Goal: Find contact information: Find contact information

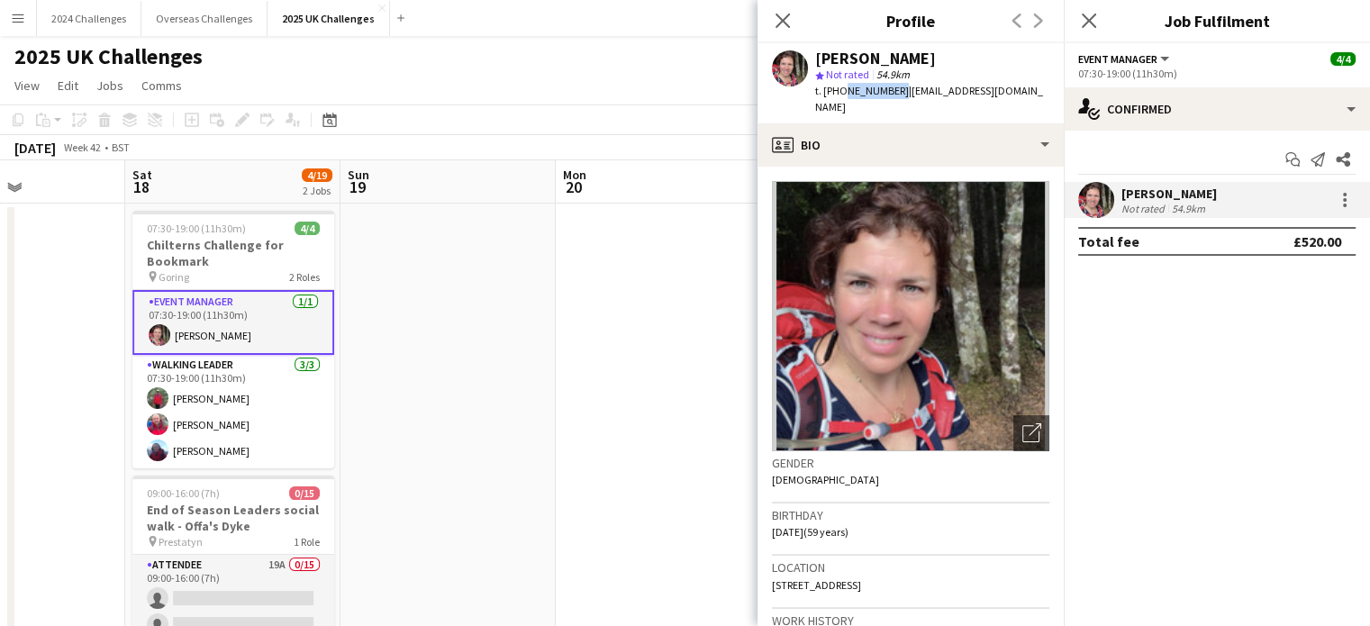
scroll to position [0, 614]
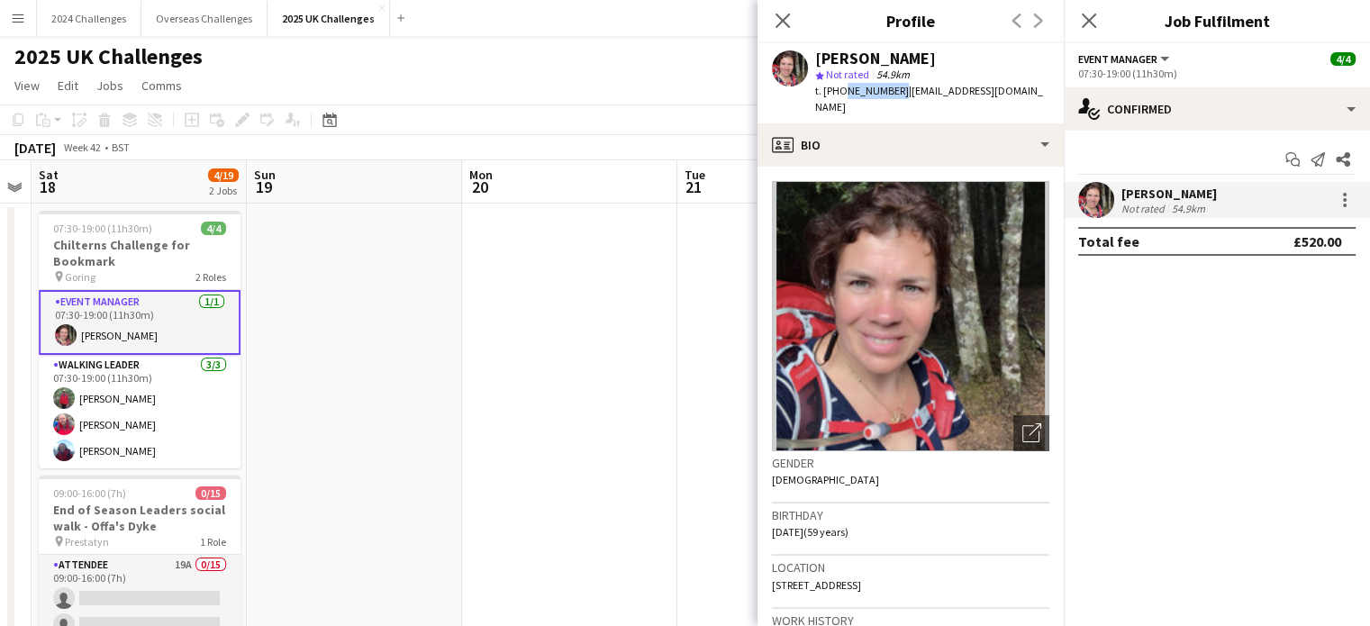
drag, startPoint x: 710, startPoint y: 415, endPoint x: 285, endPoint y: 410, distance: 425.2
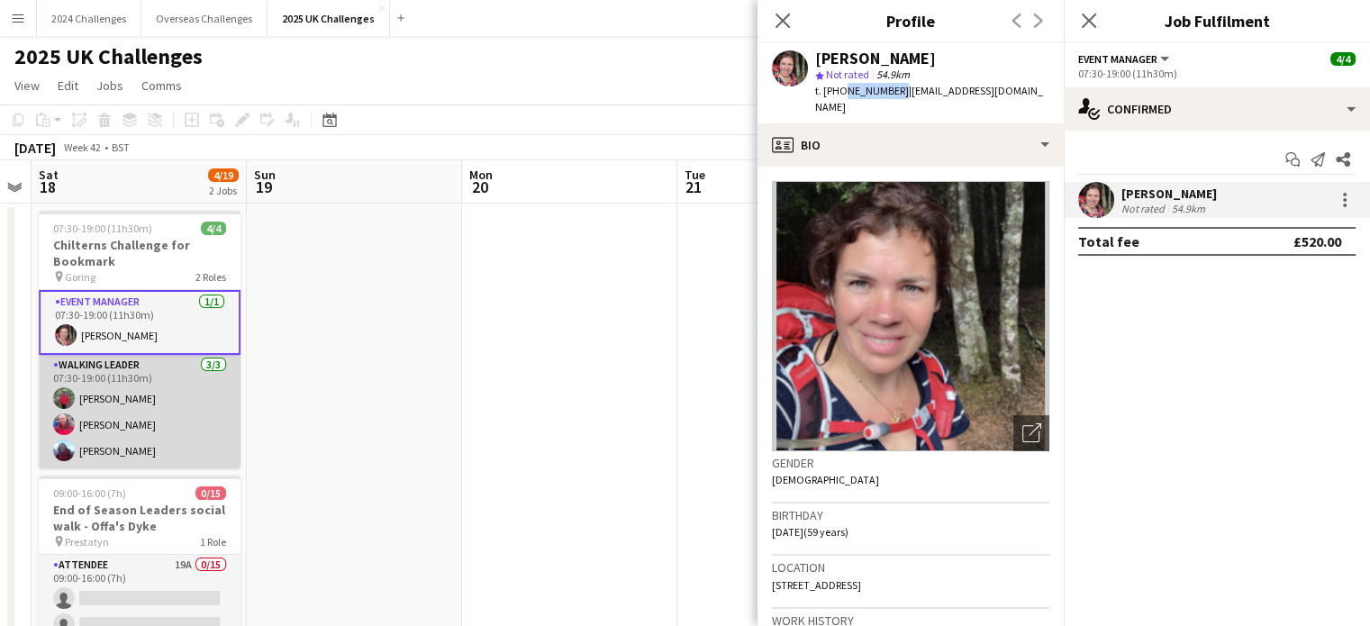
click at [117, 398] on app-card-role "Walking Leader [DATE] 07:30-19:00 (11h30m) [PERSON_NAME] [PERSON_NAME] [PERSON_…" at bounding box center [140, 411] width 202 height 113
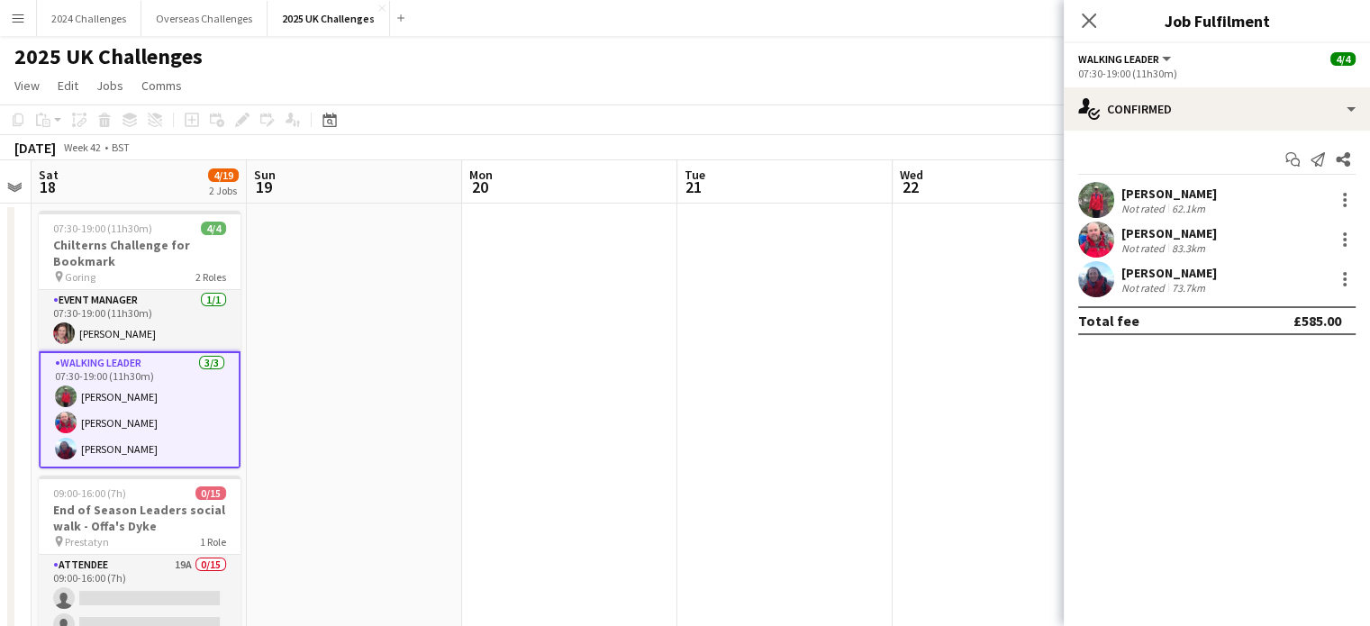
click at [1146, 199] on div "[PERSON_NAME]" at bounding box center [1168, 194] width 95 height 16
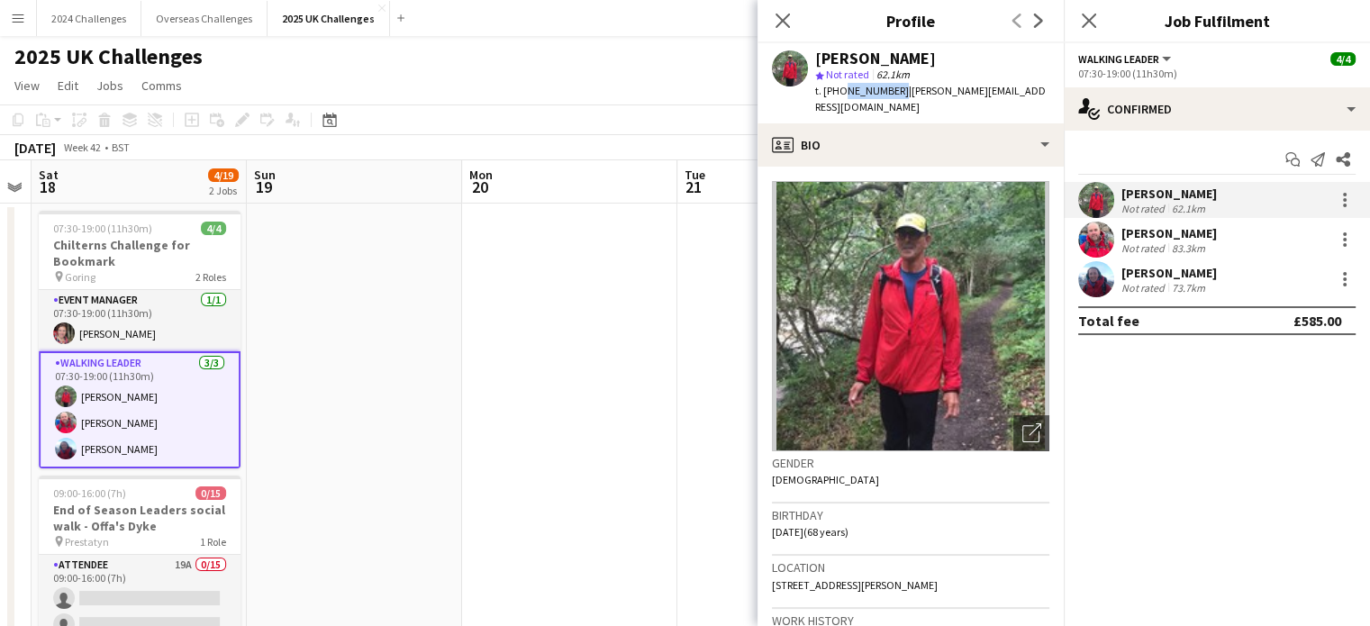
drag, startPoint x: 891, startPoint y: 91, endPoint x: 839, endPoint y: 91, distance: 51.3
click at [839, 91] on span "t. [PHONE_NUMBER]" at bounding box center [862, 91] width 94 height 14
copy span "7491334895"
click at [104, 421] on app-card-role "Walking Leader [DATE] 07:30-19:00 (11h30m) [PERSON_NAME] [PERSON_NAME] [PERSON_…" at bounding box center [140, 409] width 202 height 117
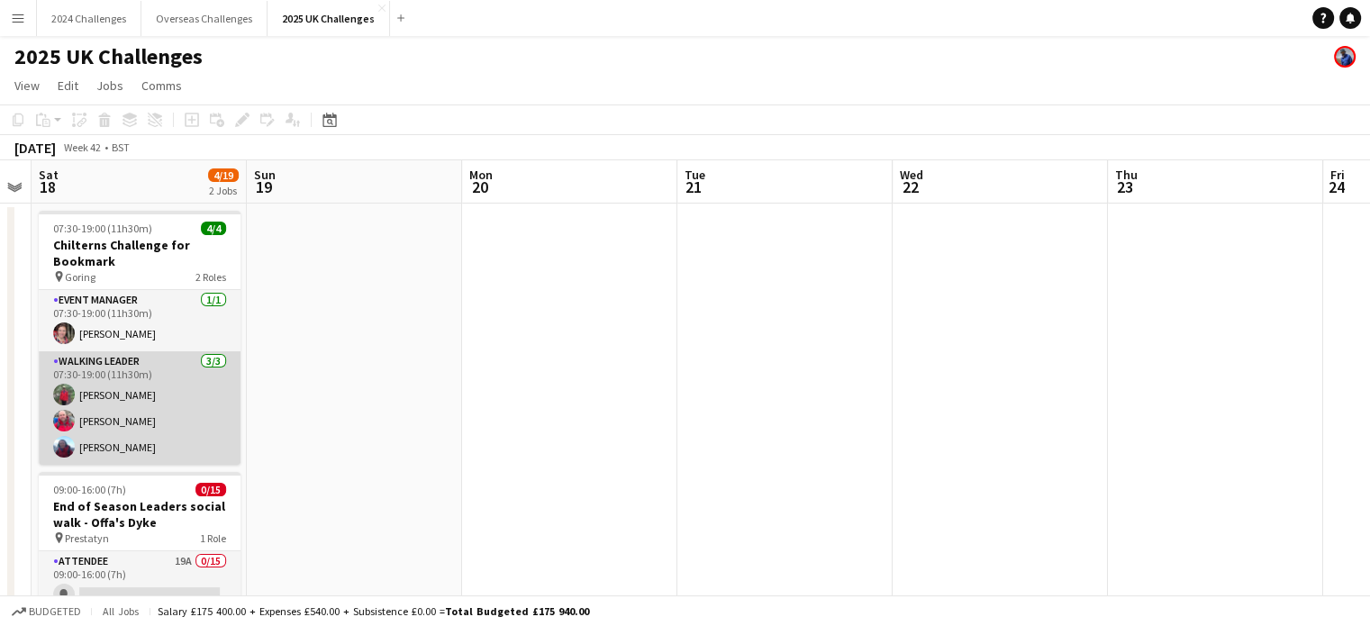
click at [116, 421] on app-card-role "Walking Leader [DATE] 07:30-19:00 (11h30m) [PERSON_NAME] [PERSON_NAME] [PERSON_…" at bounding box center [140, 407] width 202 height 113
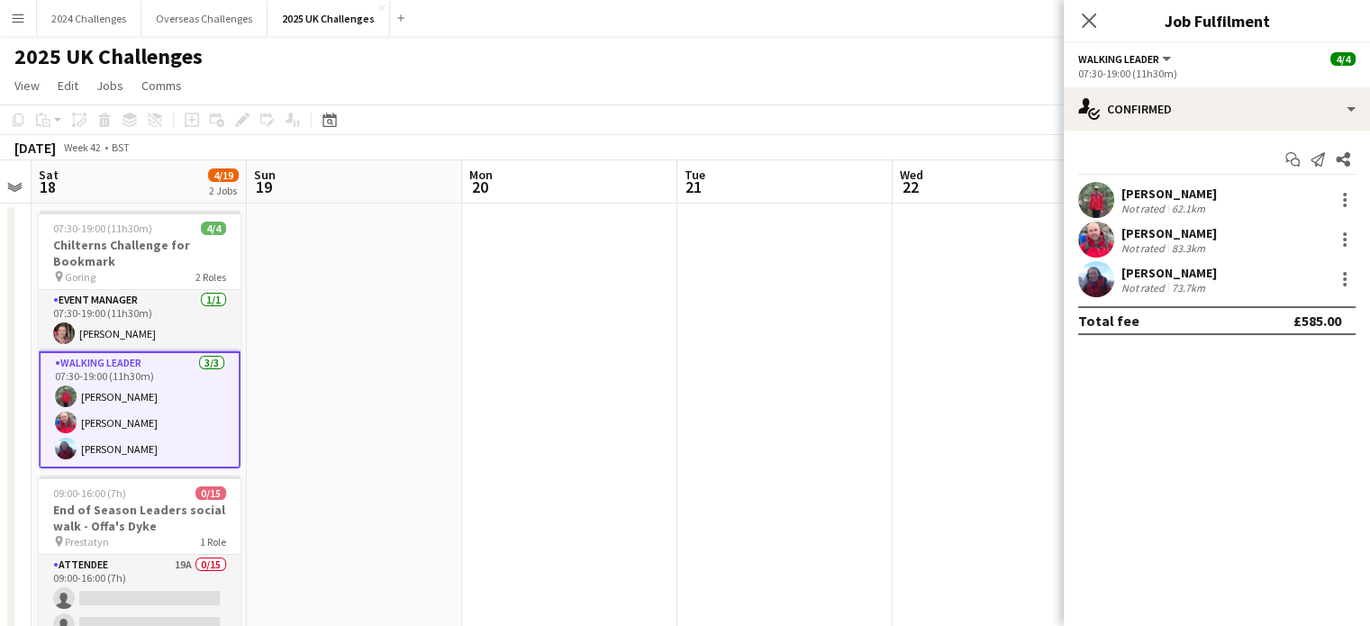
click at [1162, 237] on div "[PERSON_NAME]" at bounding box center [1168, 233] width 95 height 16
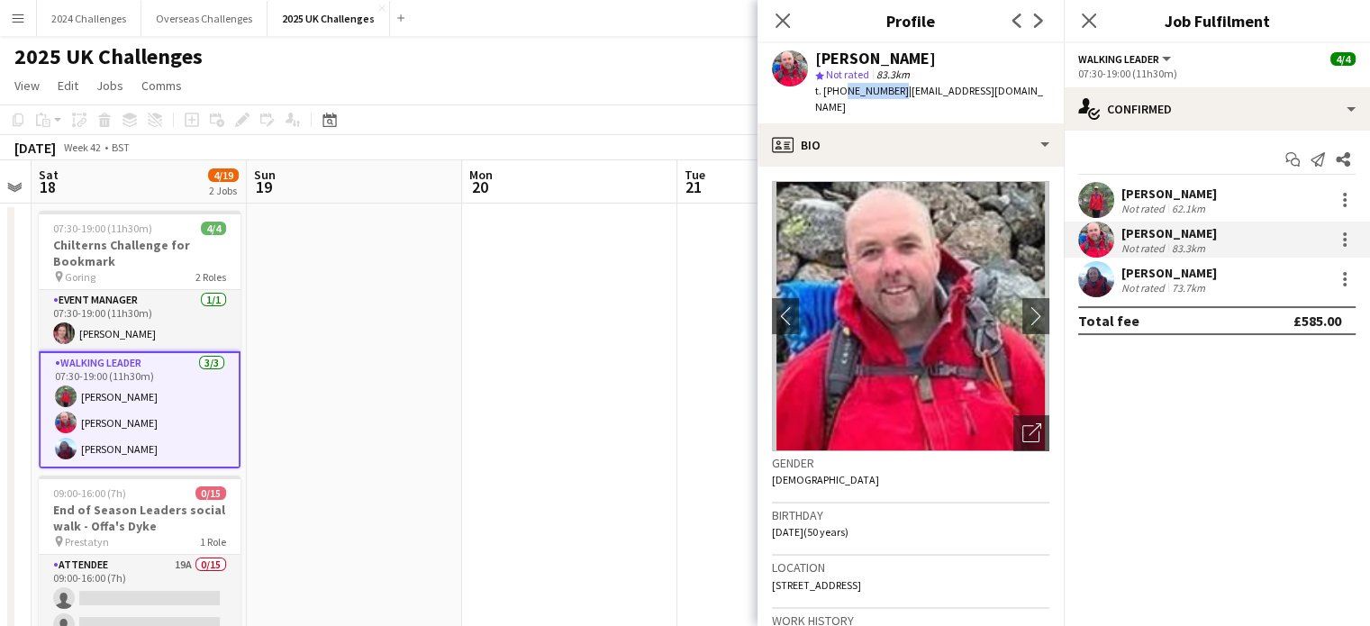
drag, startPoint x: 893, startPoint y: 89, endPoint x: 841, endPoint y: 90, distance: 51.3
click at [841, 90] on span "t. [PHONE_NUMBER]" at bounding box center [862, 91] width 94 height 14
copy span "7946313223"
click at [136, 448] on app-card-role "Walking Leader [DATE] 07:30-19:00 (11h30m) [PERSON_NAME] [PERSON_NAME] [PERSON_…" at bounding box center [140, 409] width 202 height 117
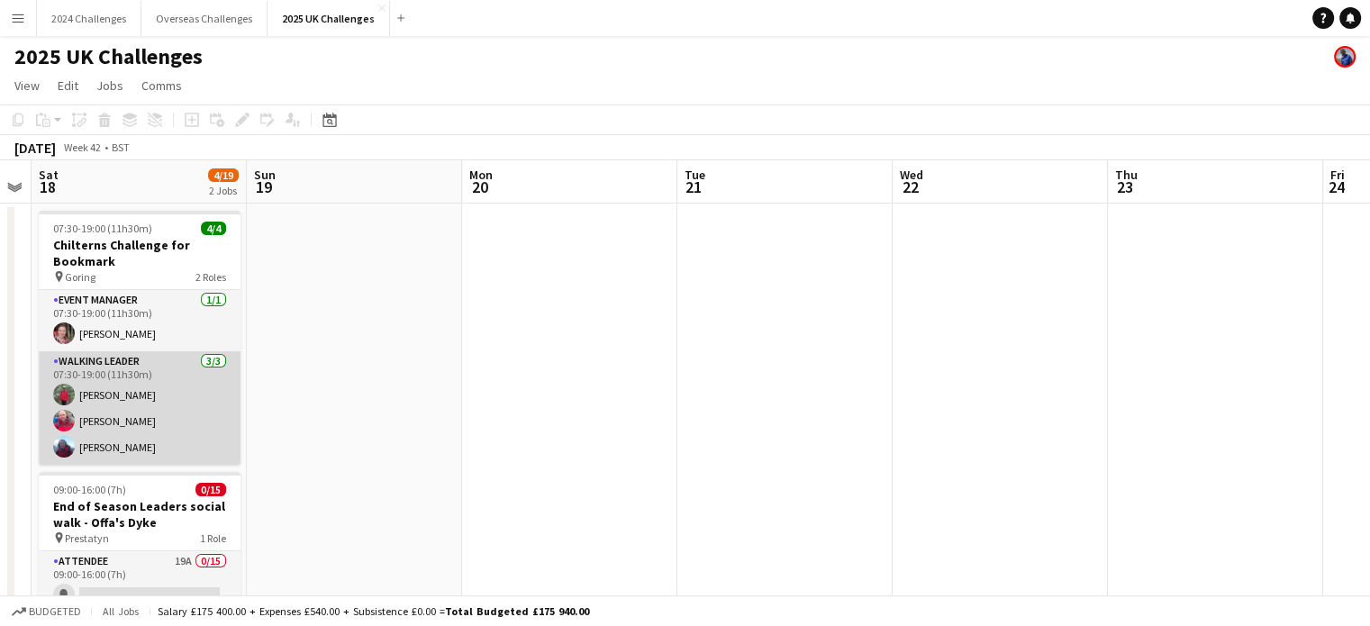
click at [144, 448] on app-card-role "Walking Leader [DATE] 07:30-19:00 (11h30m) [PERSON_NAME] [PERSON_NAME] [PERSON_…" at bounding box center [140, 407] width 202 height 113
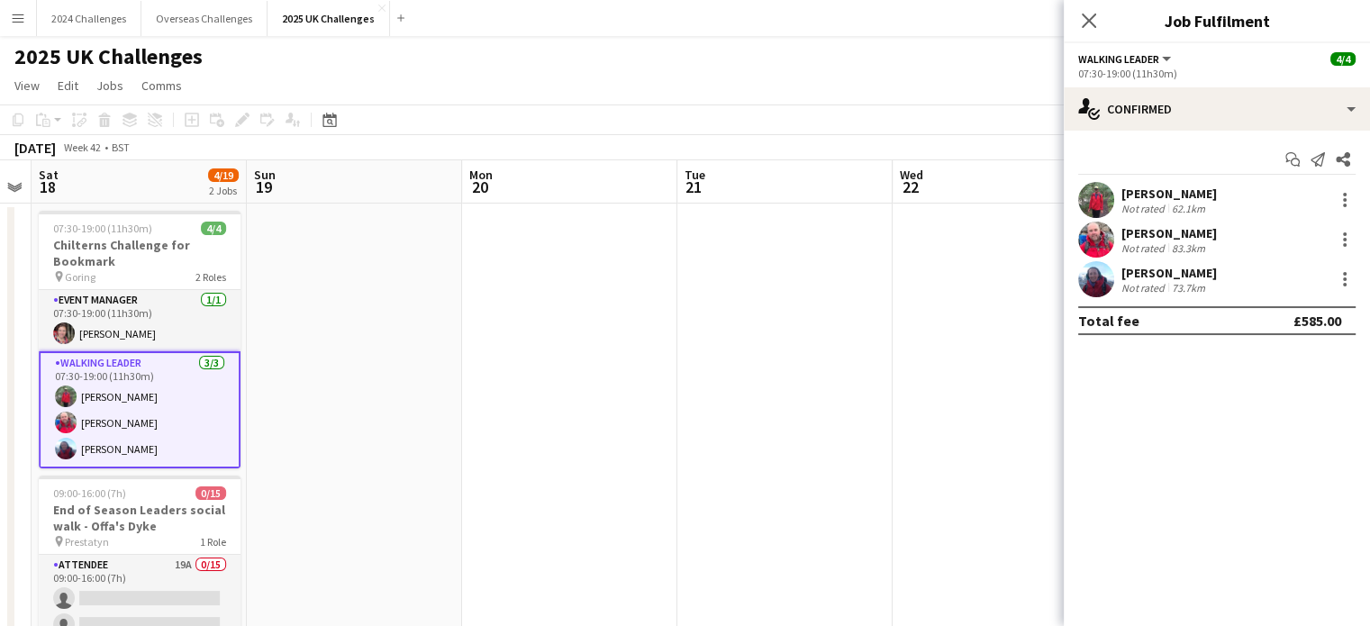
click at [1171, 273] on div "[PERSON_NAME]" at bounding box center [1168, 273] width 95 height 16
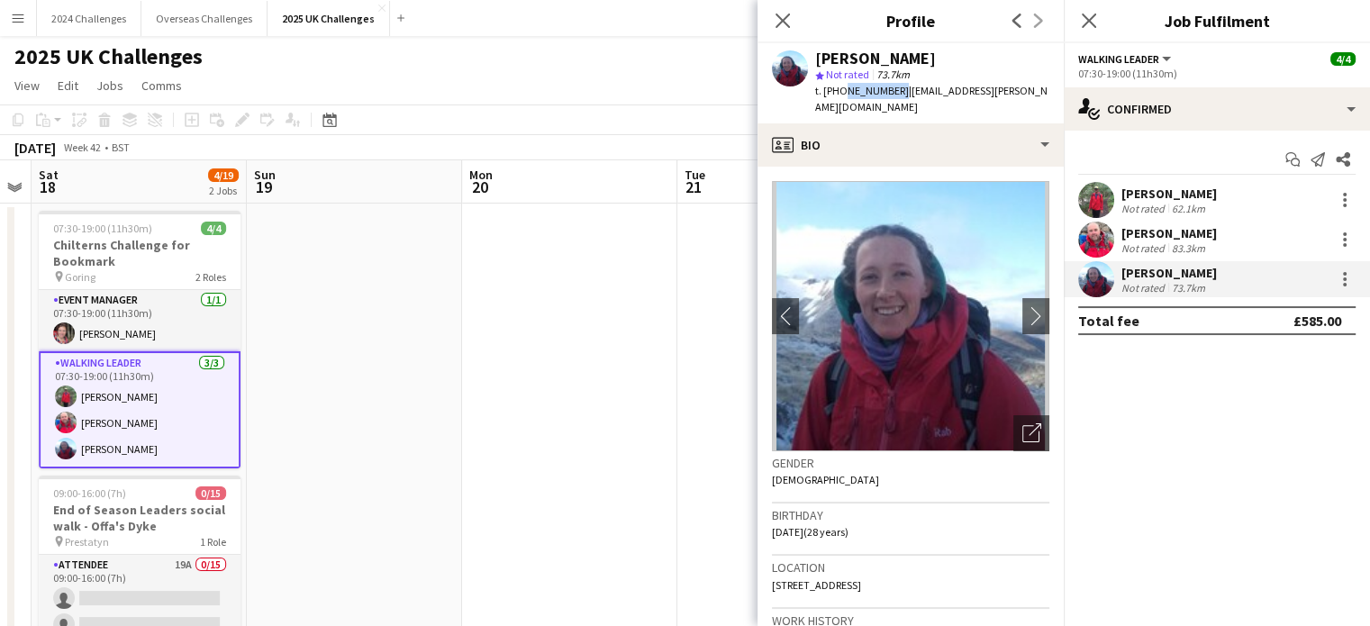
drag, startPoint x: 892, startPoint y: 88, endPoint x: 839, endPoint y: 90, distance: 53.2
click at [839, 90] on span "t. [PHONE_NUMBER]" at bounding box center [862, 91] width 94 height 14
copy span "7528756043"
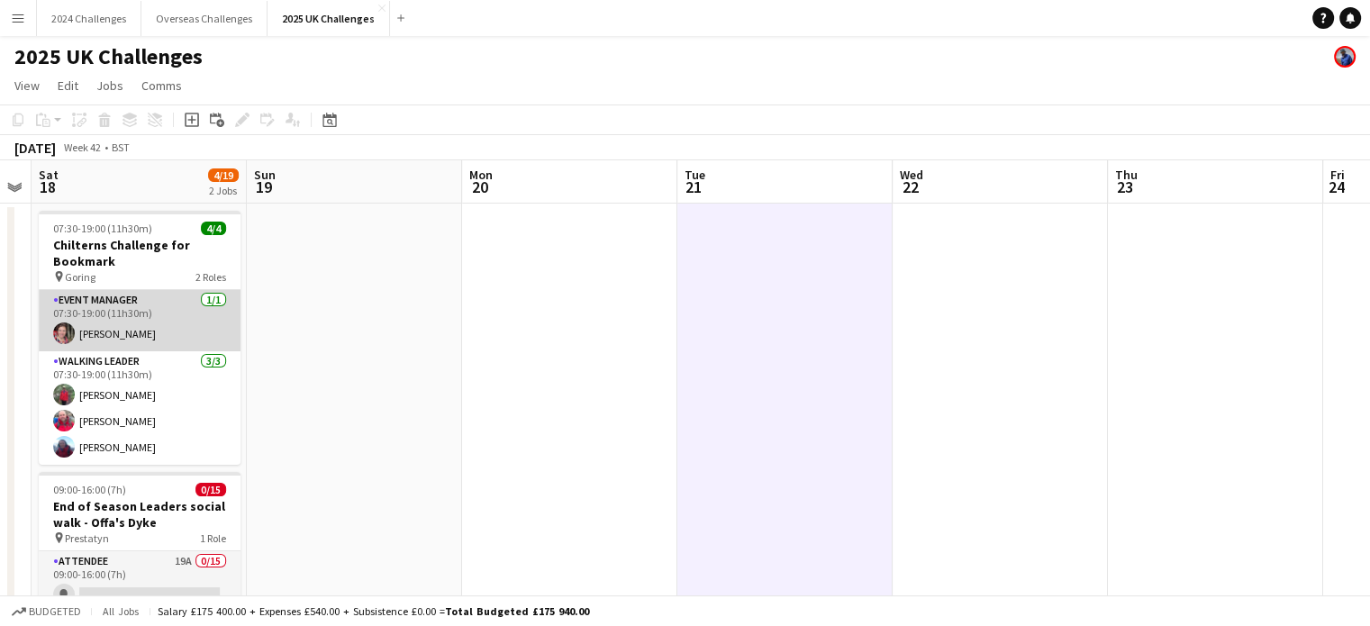
click at [146, 322] on app-card-role "Event Manager [DATE] 07:30-19:00 (11h30m) [PERSON_NAME]" at bounding box center [140, 320] width 202 height 61
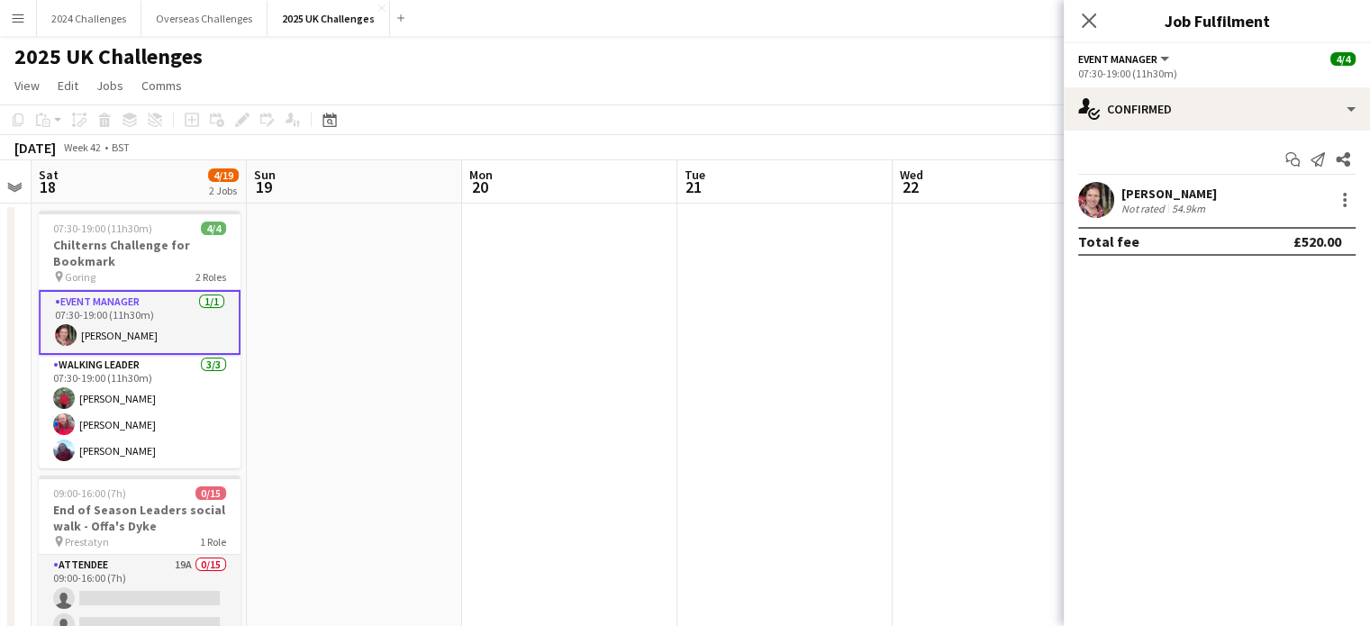
click at [1158, 198] on div "[PERSON_NAME]" at bounding box center [1168, 194] width 95 height 16
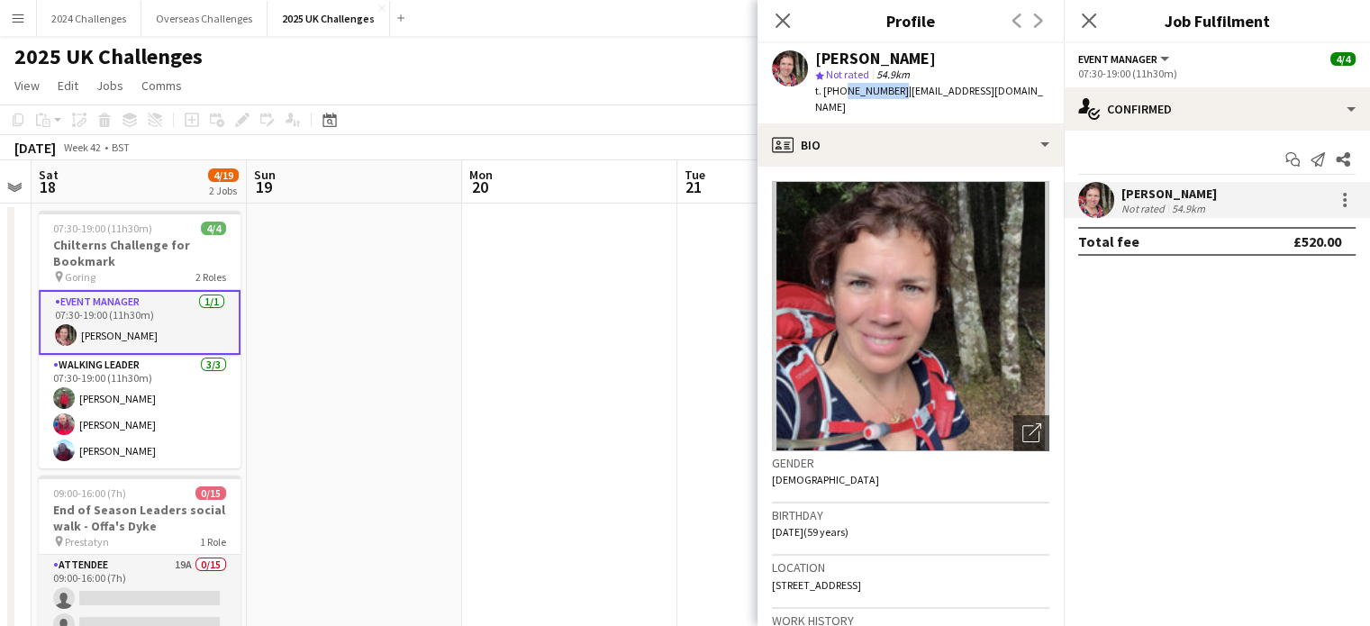
drag, startPoint x: 894, startPoint y: 90, endPoint x: 840, endPoint y: 92, distance: 53.2
click at [840, 92] on span "t. [PHONE_NUMBER]" at bounding box center [862, 91] width 94 height 14
copy span "7740461965"
click at [627, 64] on div "2025 UK Challenges" at bounding box center [685, 53] width 1370 height 34
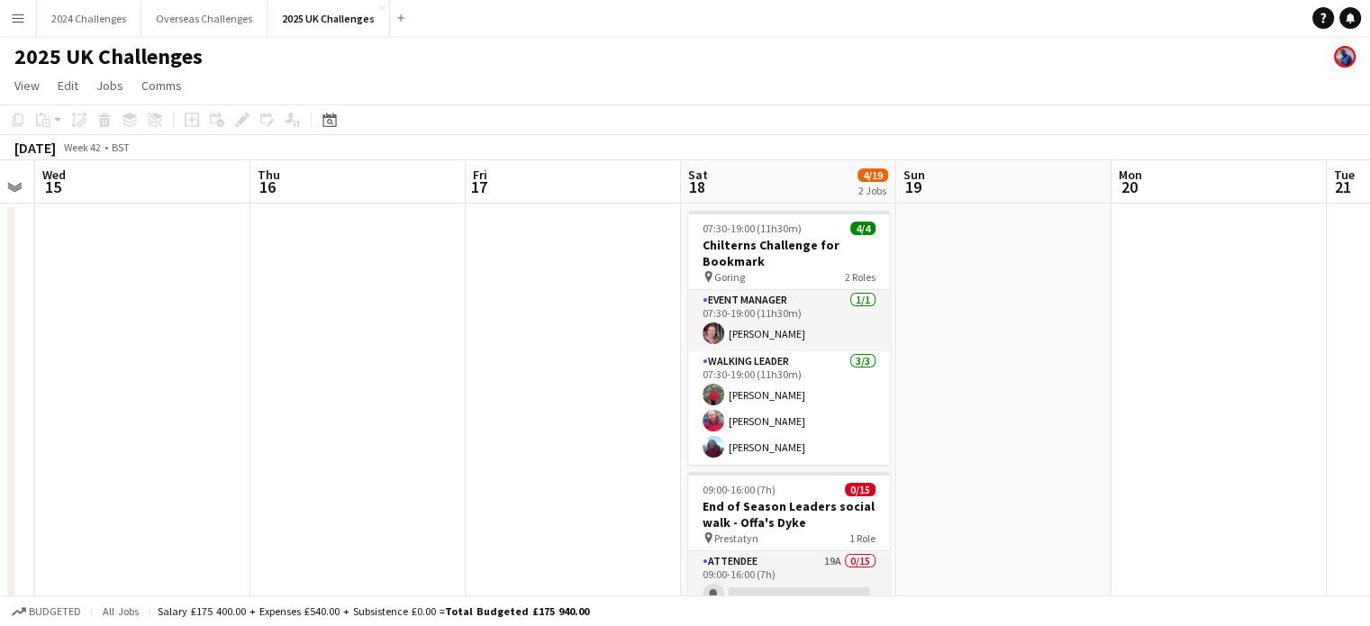
drag, startPoint x: 335, startPoint y: 361, endPoint x: 980, endPoint y: 343, distance: 645.2
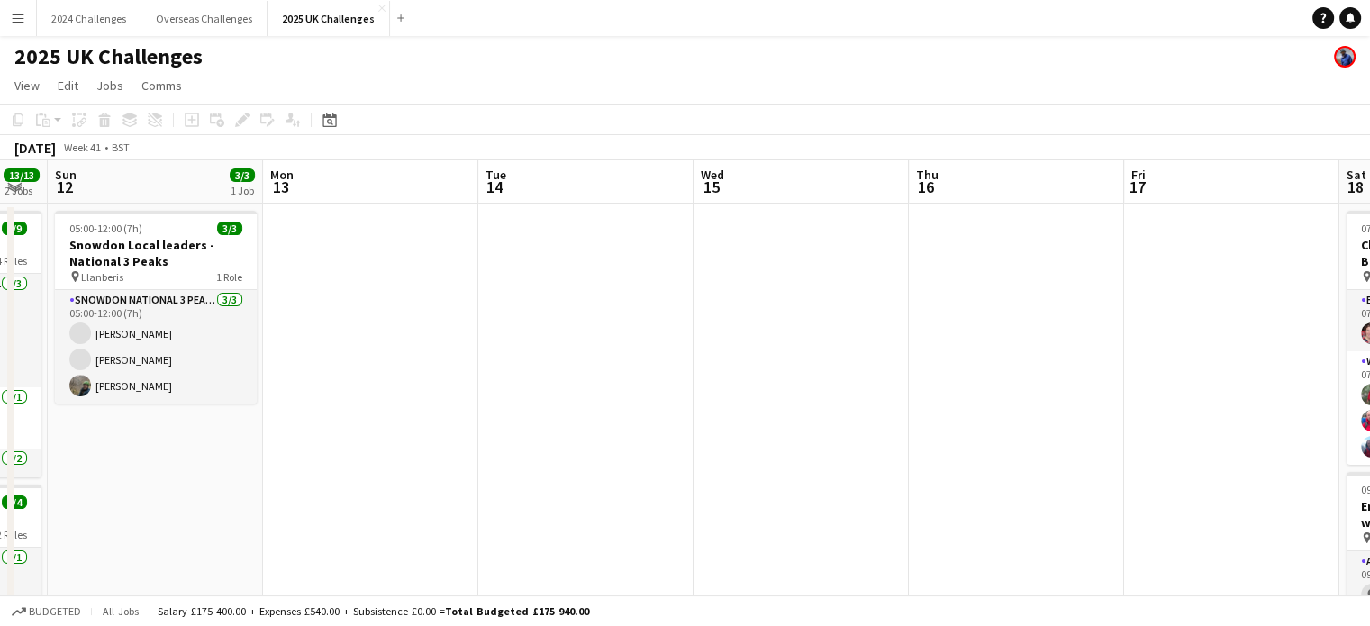
drag, startPoint x: 266, startPoint y: 361, endPoint x: 781, endPoint y: 335, distance: 515.9
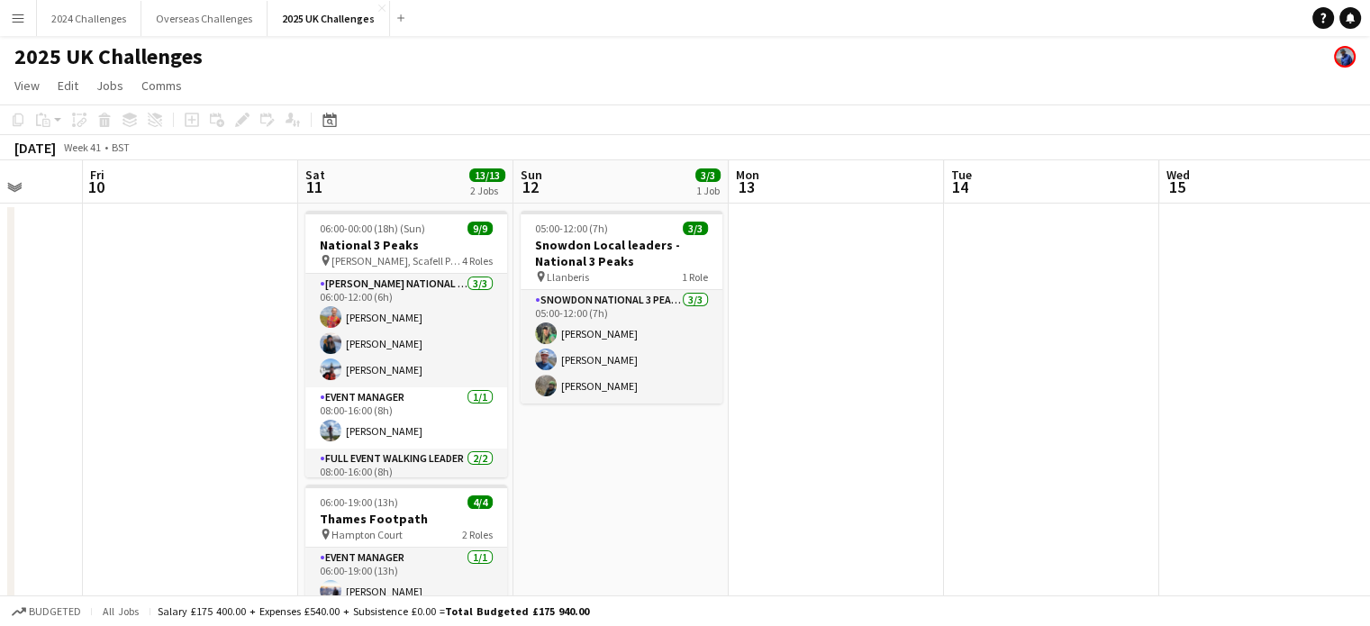
drag, startPoint x: 548, startPoint y: 359, endPoint x: 1000, endPoint y: 346, distance: 452.4
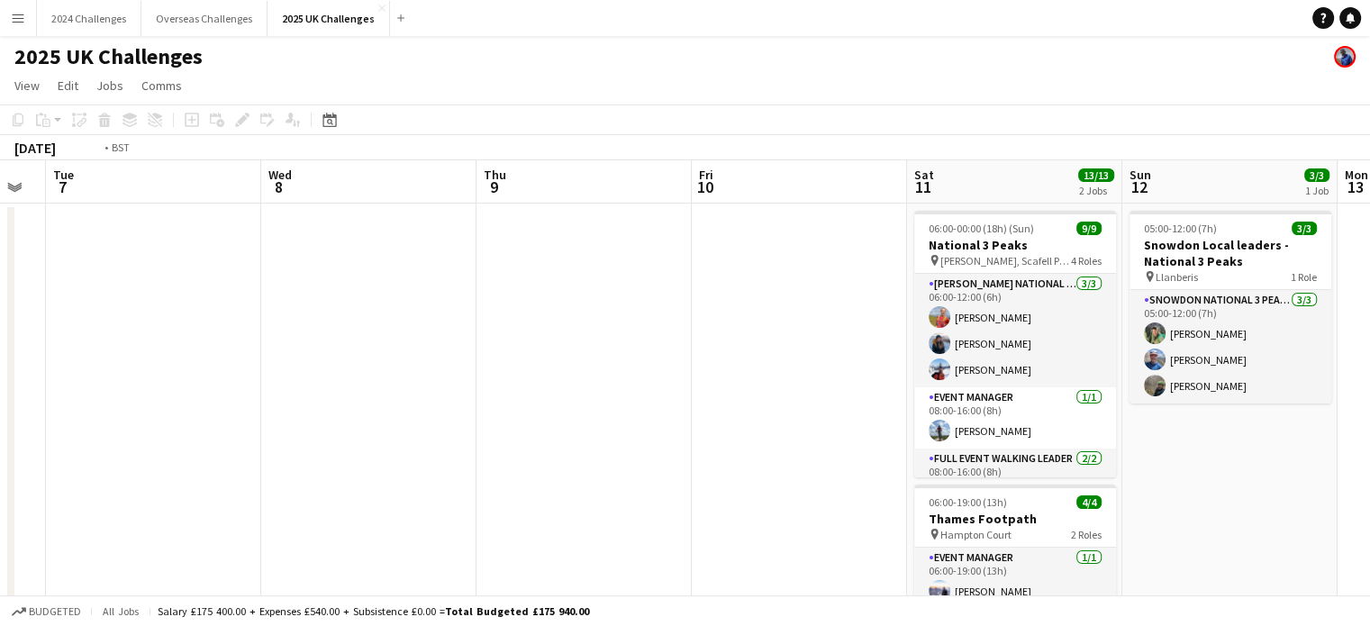
drag, startPoint x: 322, startPoint y: 363, endPoint x: 897, endPoint y: 345, distance: 575.8
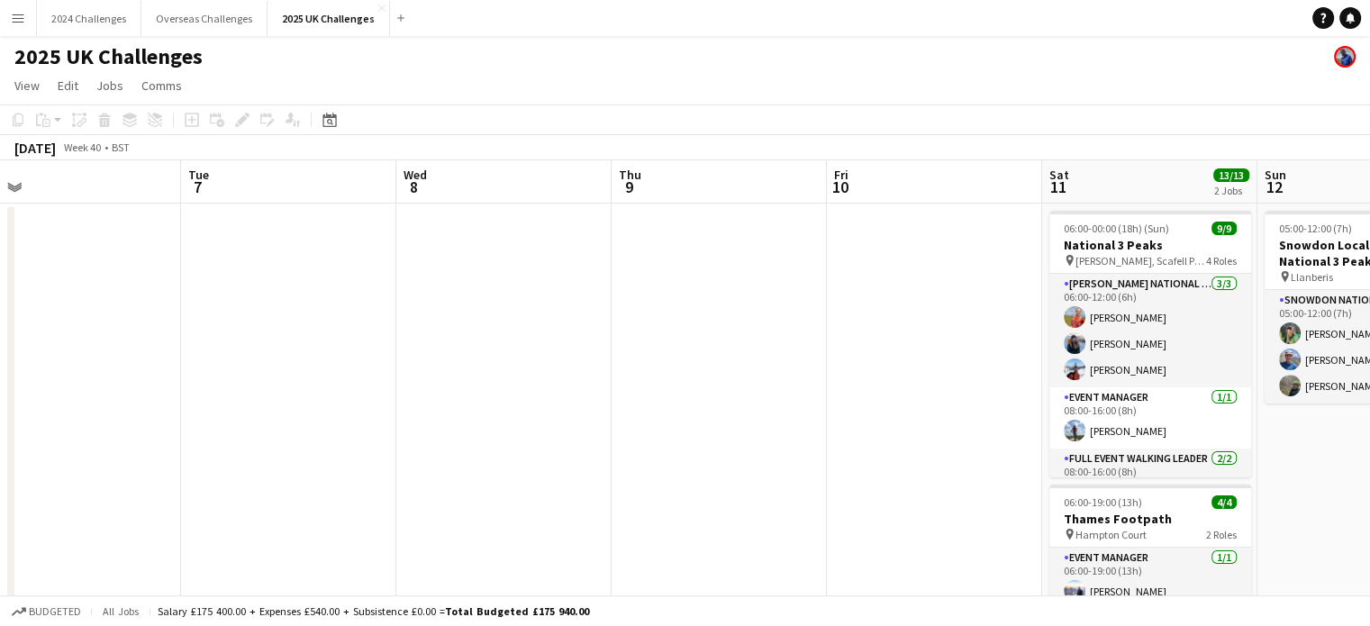
drag, startPoint x: 299, startPoint y: 357, endPoint x: 1070, endPoint y: 336, distance: 771.3
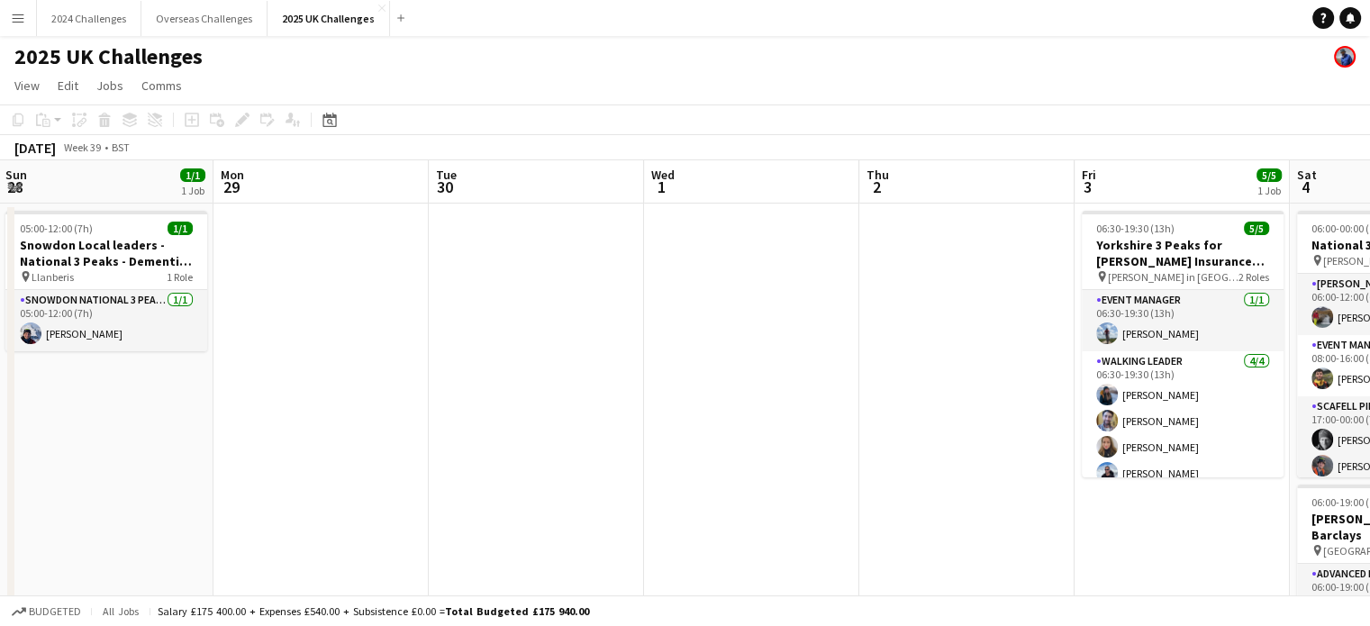
drag, startPoint x: 339, startPoint y: 335, endPoint x: 990, endPoint y: 332, distance: 651.2
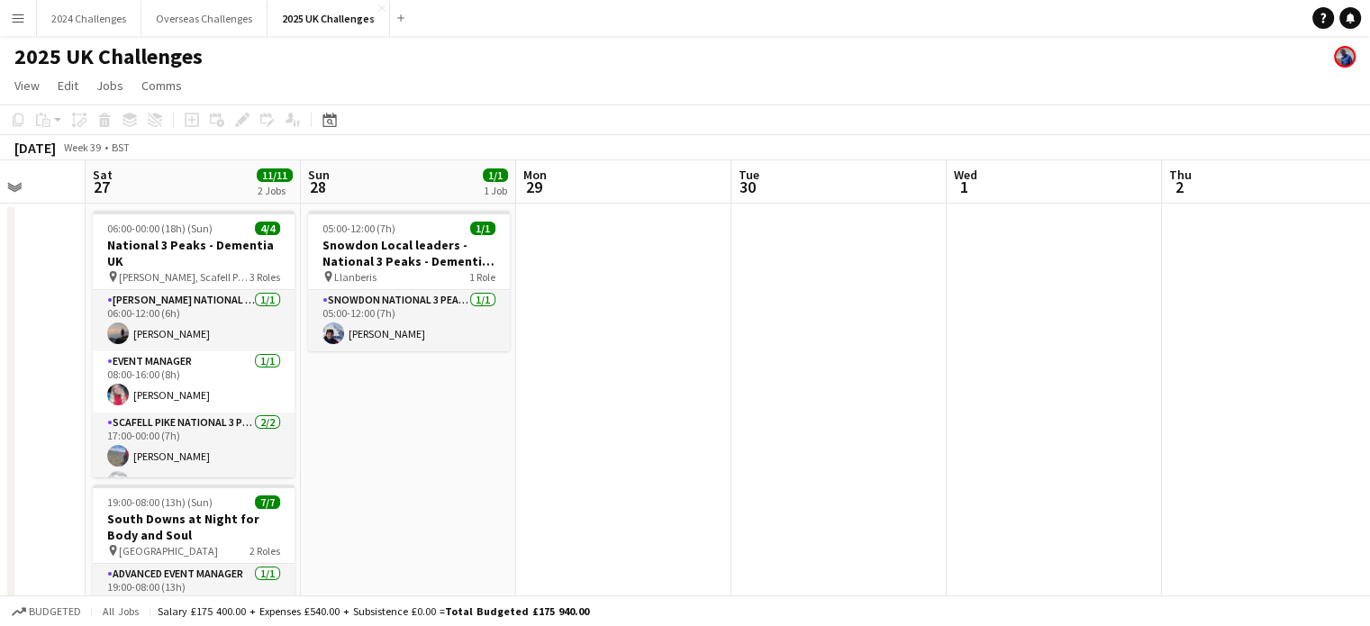
scroll to position [0, 555]
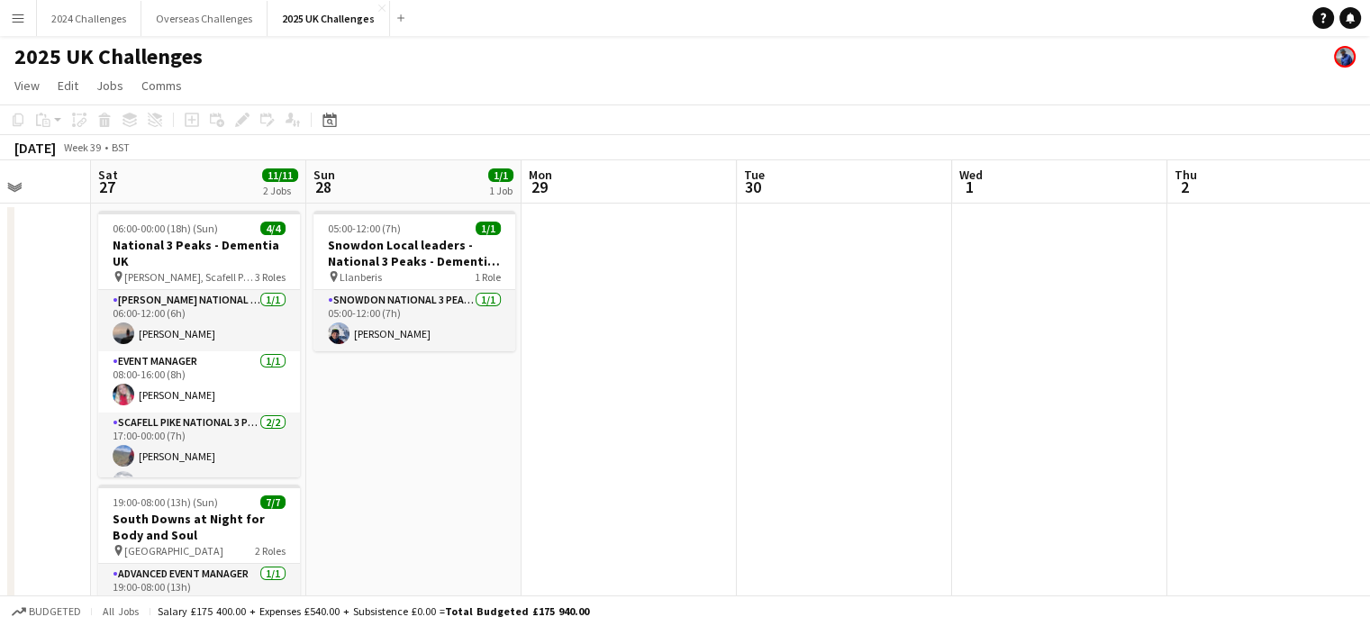
drag, startPoint x: 321, startPoint y: 341, endPoint x: 1062, endPoint y: 331, distance: 741.4
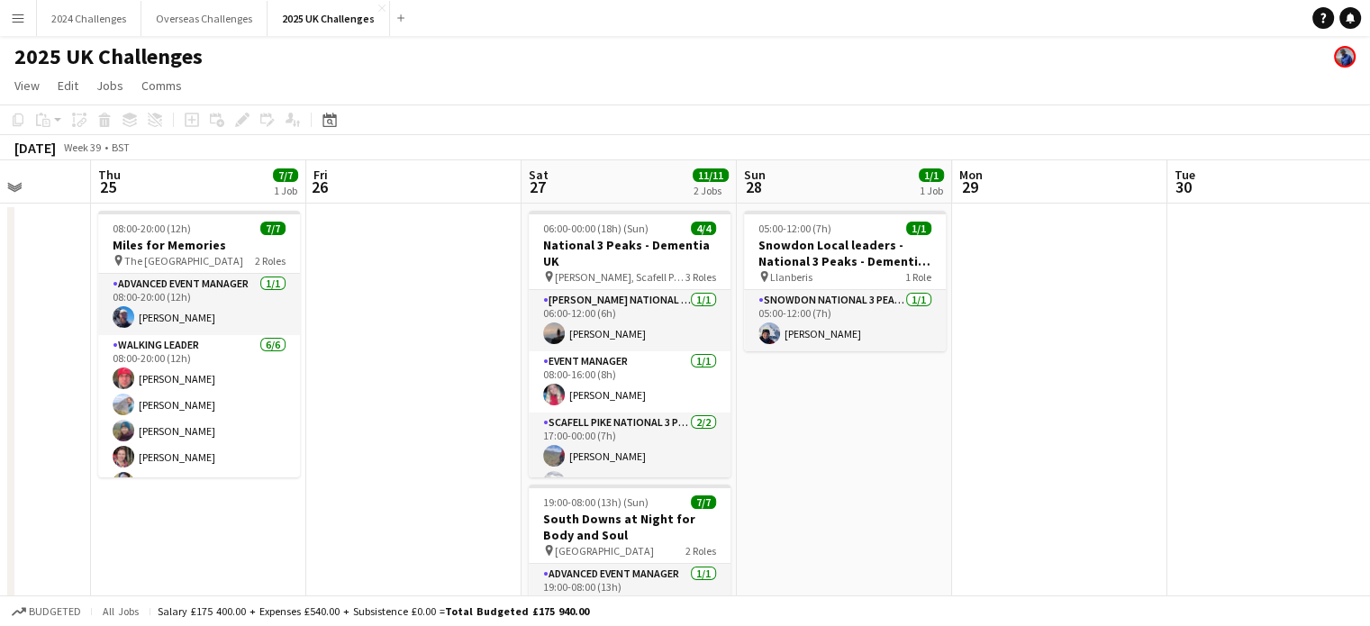
drag, startPoint x: 411, startPoint y: 273, endPoint x: 626, endPoint y: 272, distance: 215.3
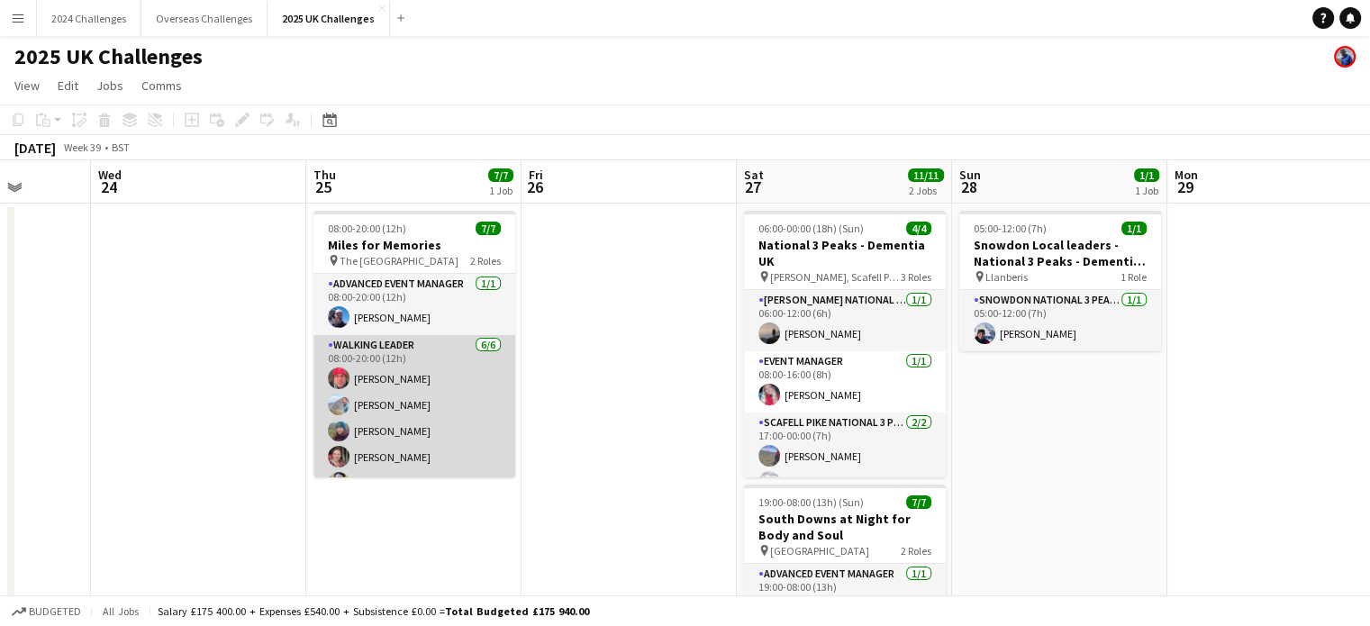
click at [415, 429] on app-card-role "Walking Leader [DATE] 08:00-20:00 (12h) [PERSON_NAME] [PERSON_NAME] [PERSON_NAM…" at bounding box center [414, 431] width 202 height 192
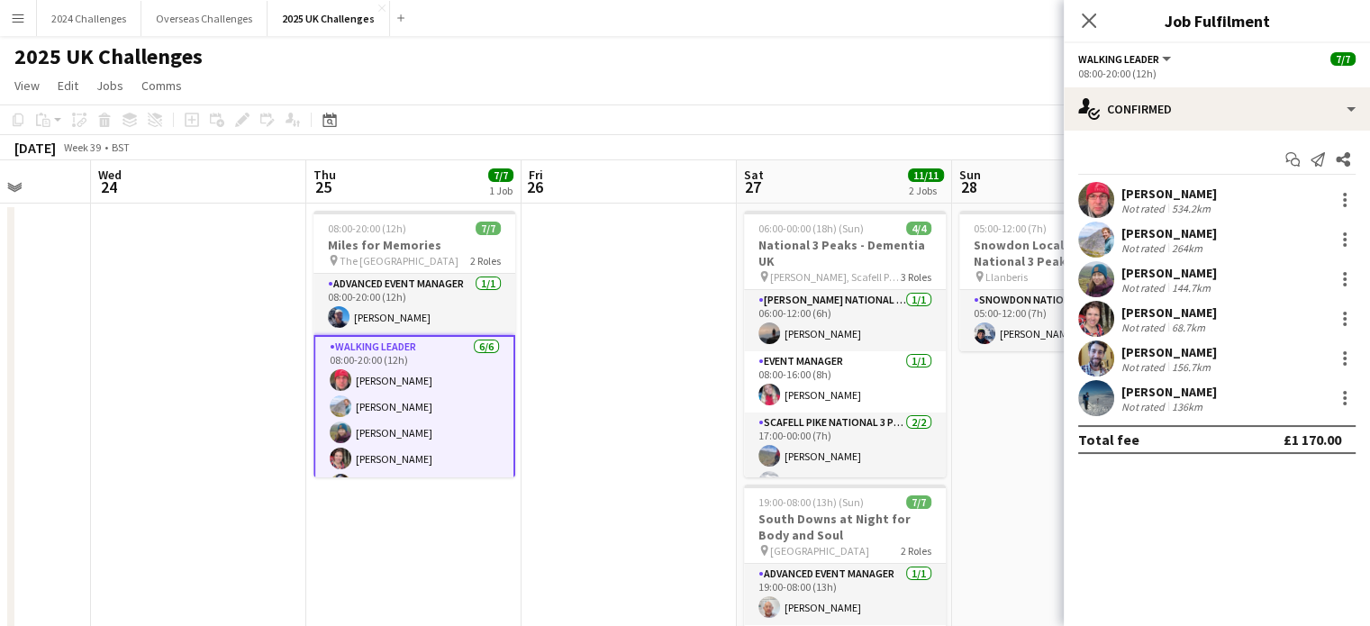
click at [1178, 273] on div "[PERSON_NAME]" at bounding box center [1168, 273] width 95 height 16
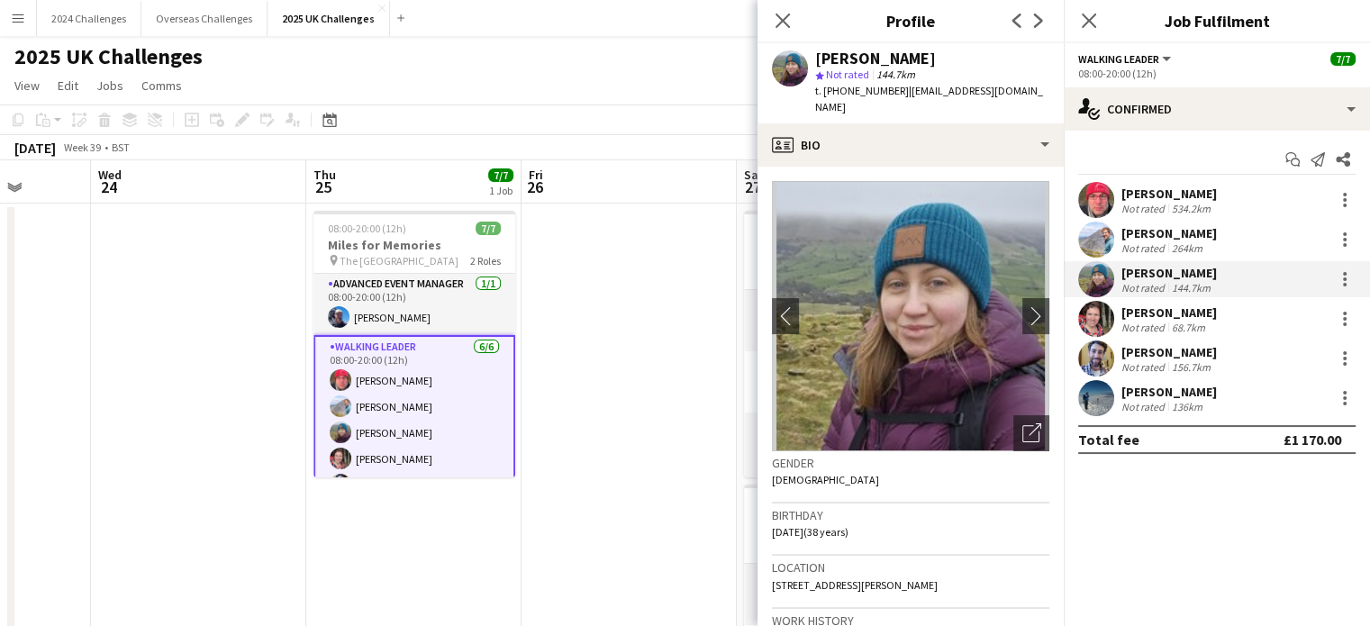
drag, startPoint x: 1045, startPoint y: 91, endPoint x: 899, endPoint y: 94, distance: 145.9
click at [899, 94] on div "[PERSON_NAME] star Not rated 144.7km t. [PHONE_NUMBER] | [EMAIL_ADDRESS][DOMAIN…" at bounding box center [911, 83] width 306 height 80
copy span "[EMAIL_ADDRESS][DOMAIN_NAME]"
